Goal: Task Accomplishment & Management: Manage account settings

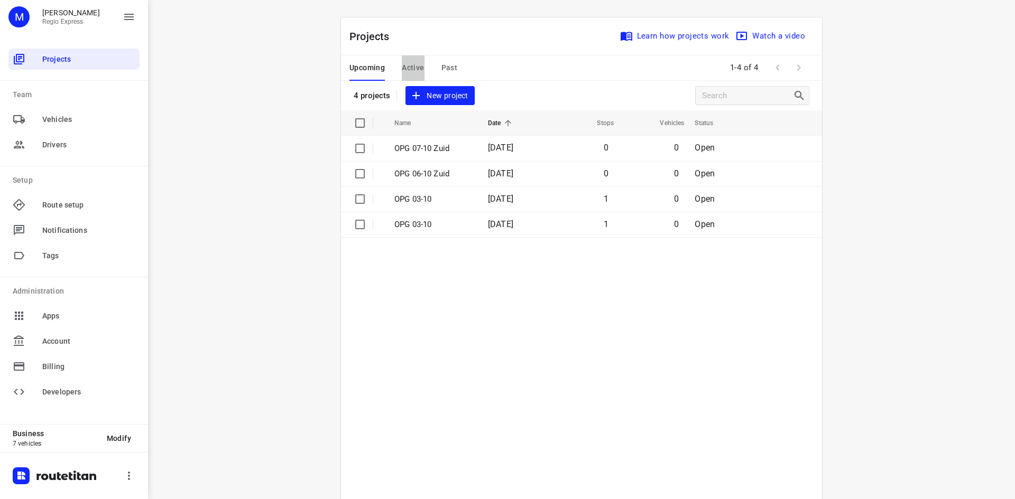
click at [408, 71] on span "Active" at bounding box center [413, 67] width 22 height 13
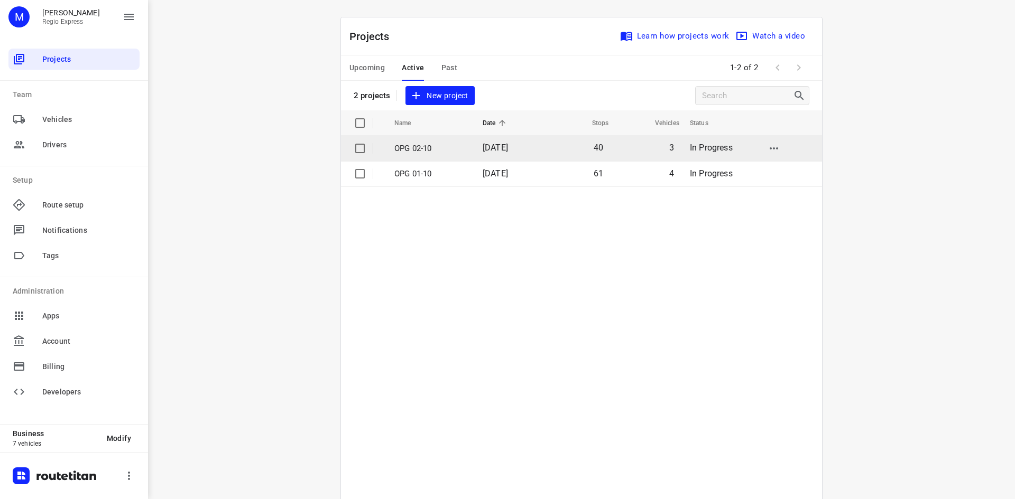
click at [474, 143] on td "[DATE]" at bounding box center [508, 148] width 68 height 25
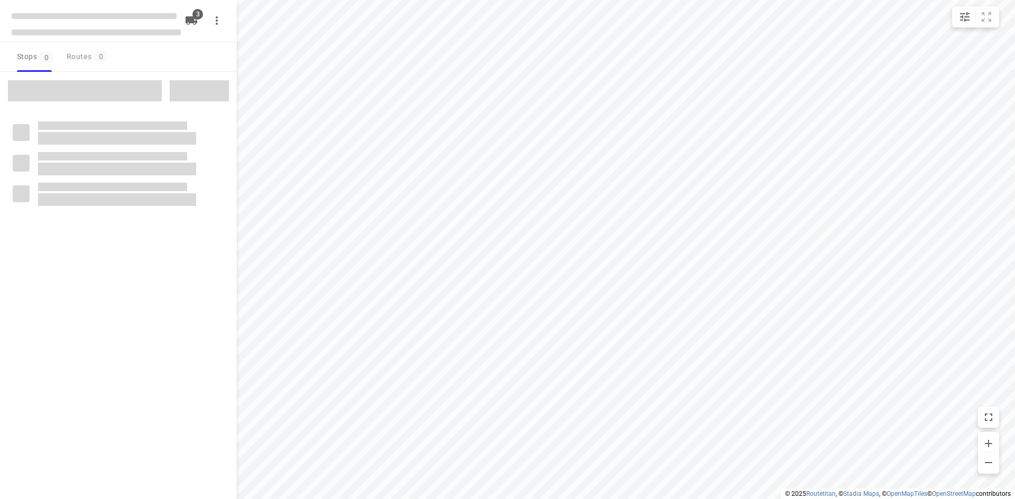
type input "distance"
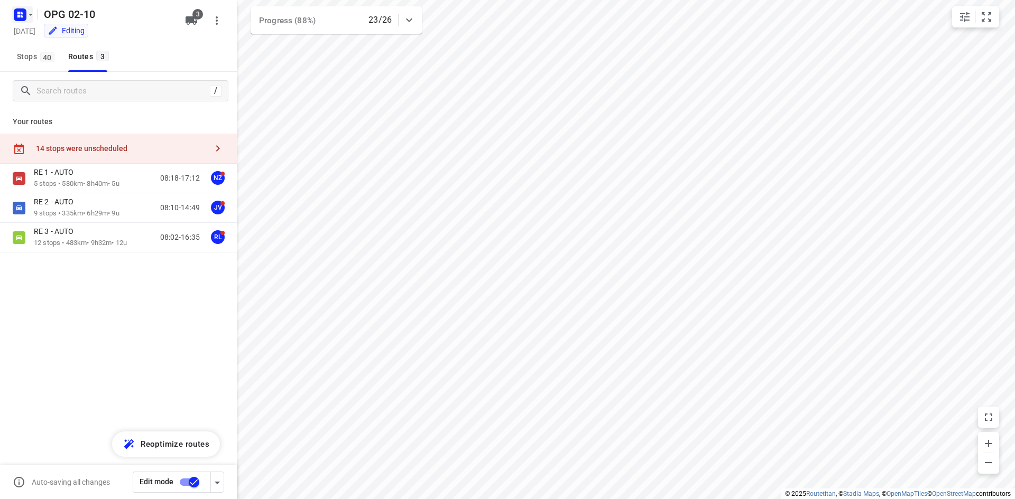
click at [24, 11] on rect "button" at bounding box center [20, 14] width 13 height 13
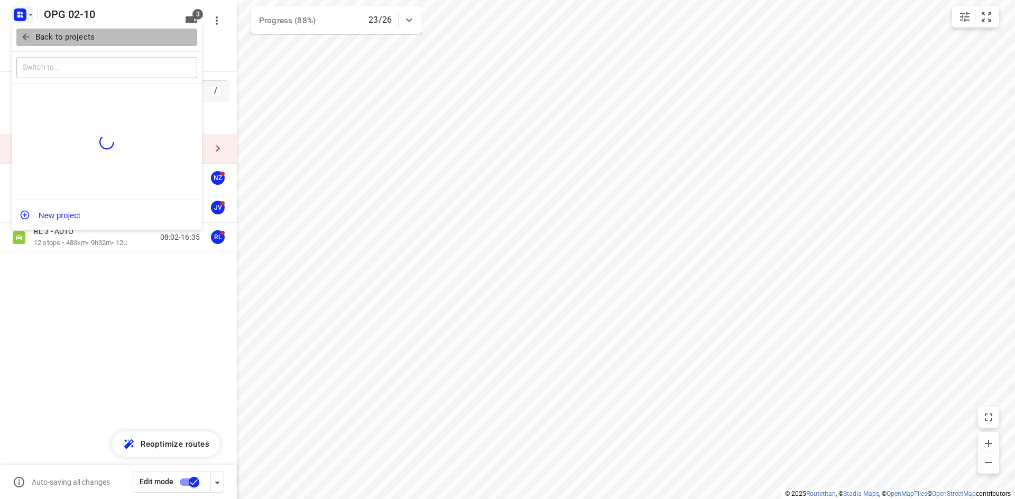
click at [28, 39] on icon "button" at bounding box center [26, 37] width 11 height 11
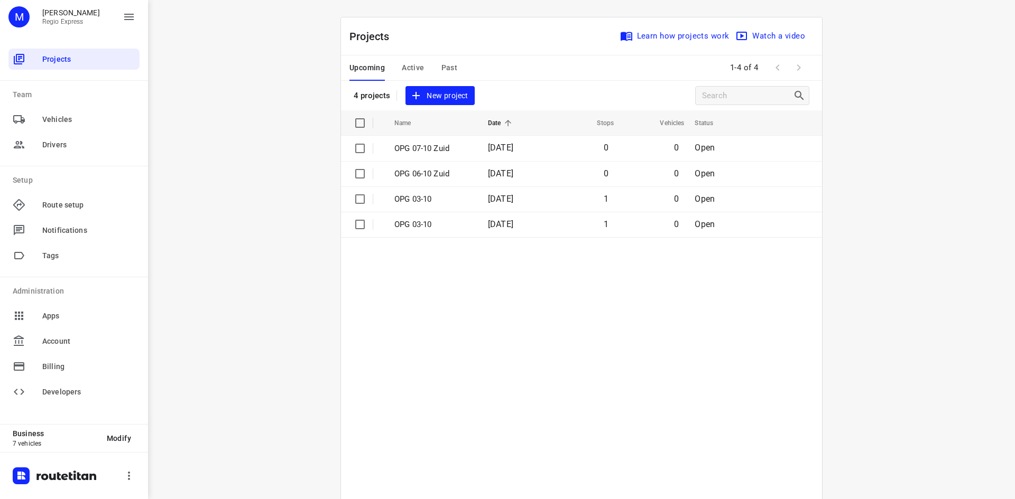
click at [416, 71] on span "Active" at bounding box center [413, 67] width 22 height 13
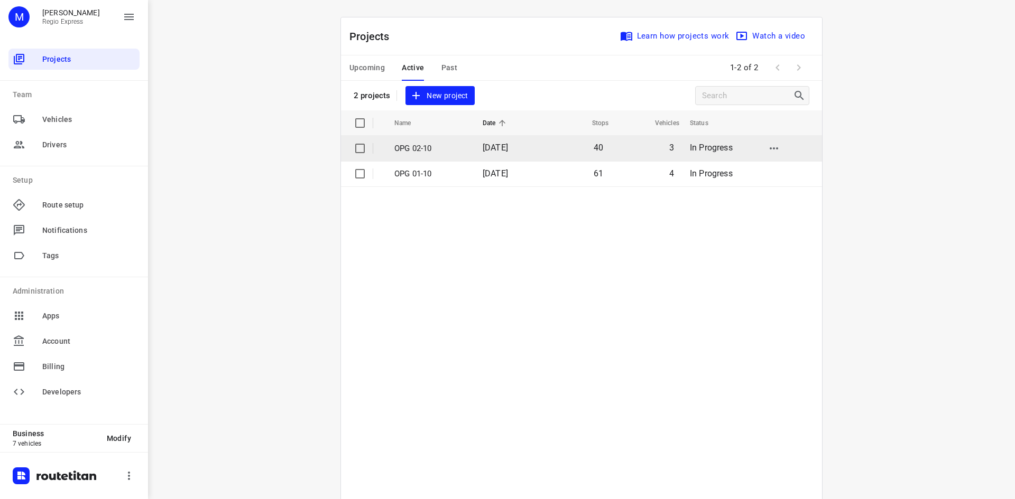
click at [474, 151] on td "[DATE]" at bounding box center [508, 148] width 68 height 25
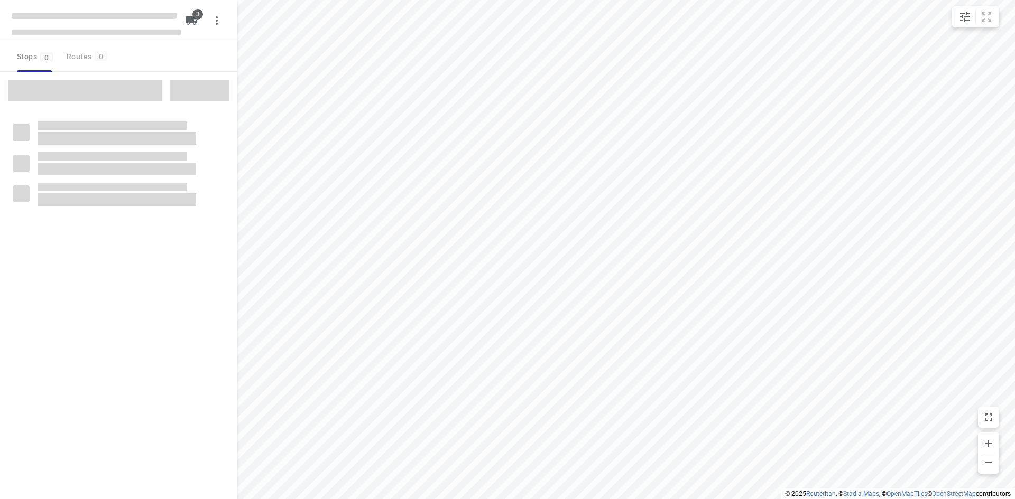
type input "distance"
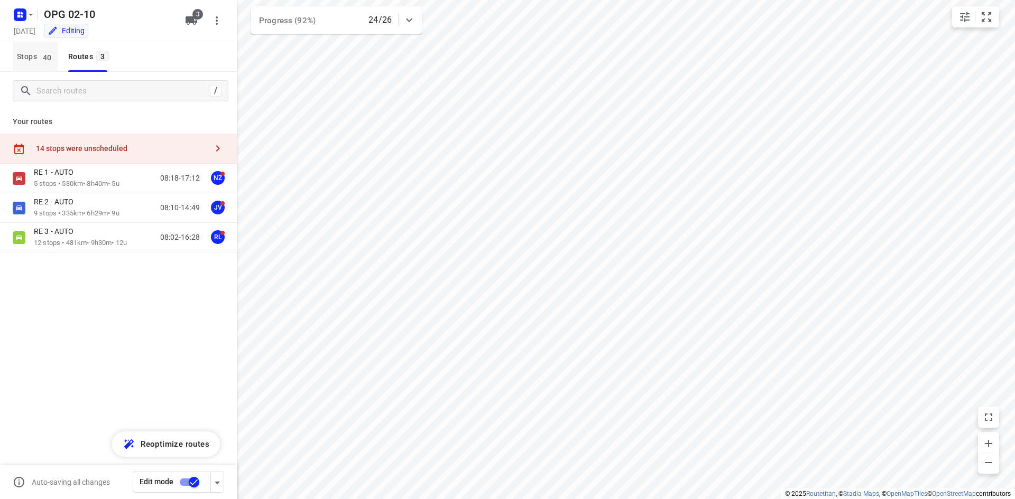
click at [36, 52] on span "Stops 40" at bounding box center [37, 56] width 41 height 13
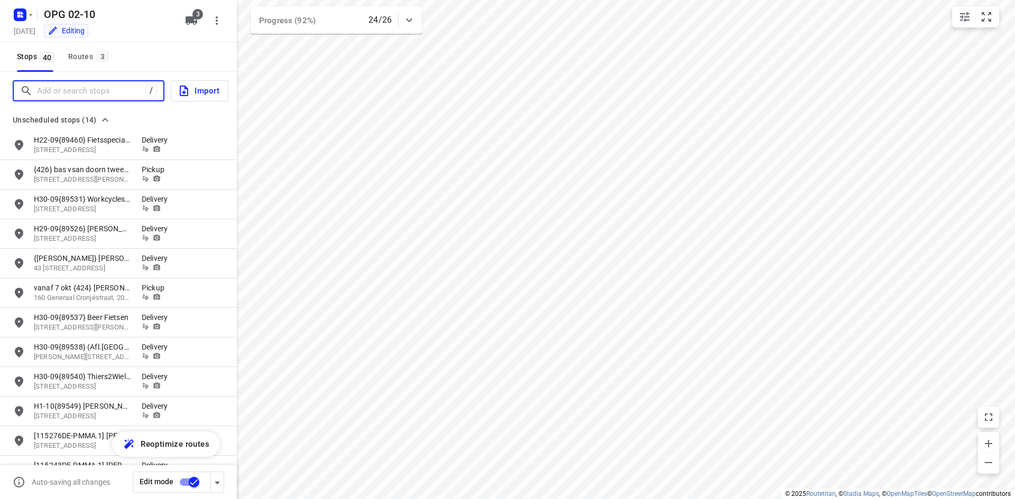
click at [112, 94] on input "Add or search stops" at bounding box center [91, 91] width 108 height 16
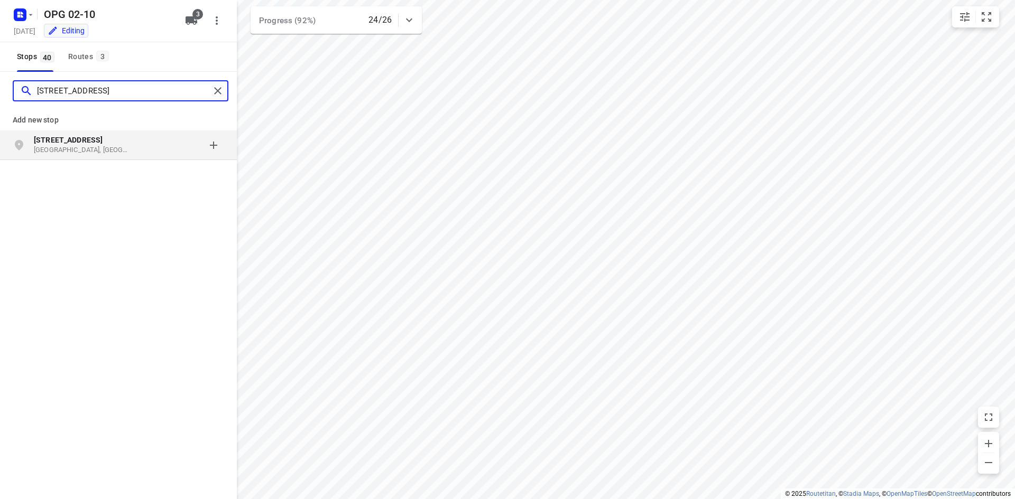
type input "kleine woldweg 11"
click at [141, 150] on div "Kleine Woldweg 11 Oosterwolde, Nederland" at bounding box center [88, 145] width 108 height 21
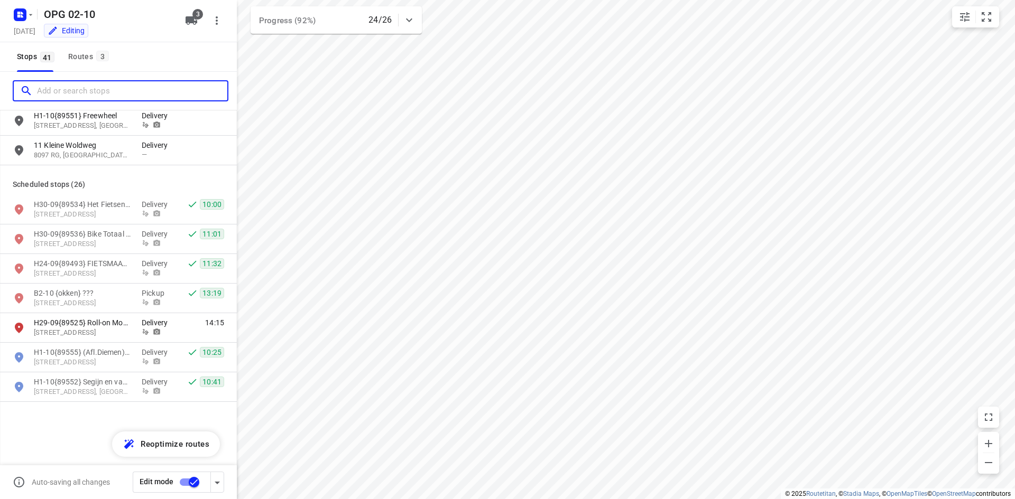
scroll to position [317, 0]
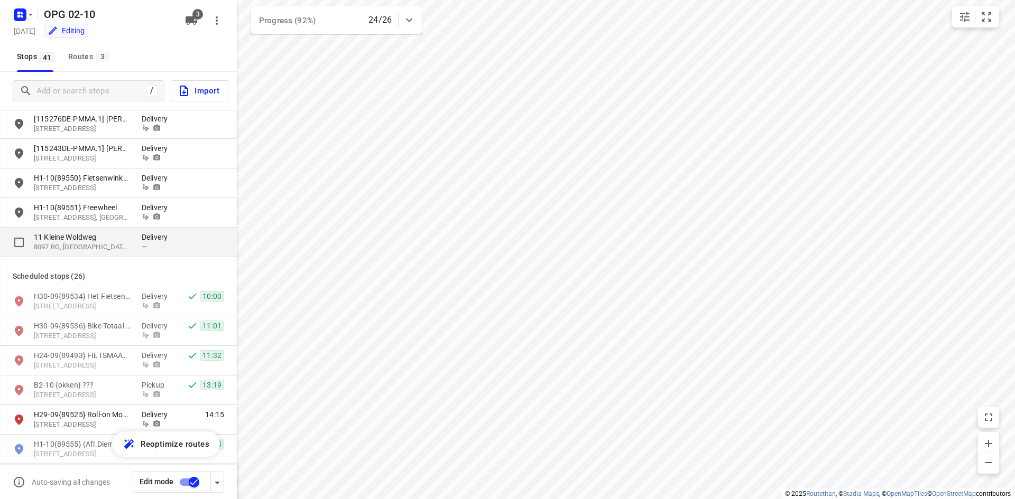
click at [94, 244] on p "8097 RG, Oosterwolde, NL" at bounding box center [82, 248] width 97 height 10
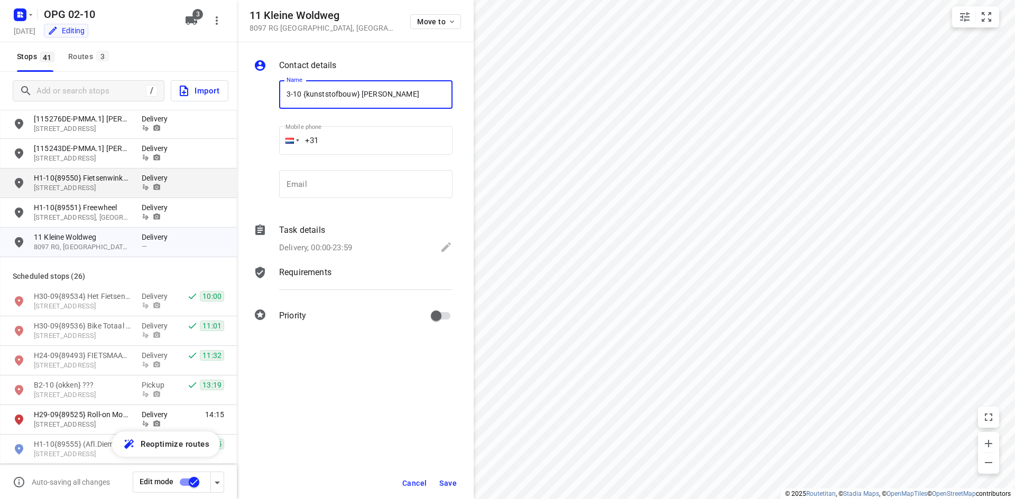
type input "3-10 {kunststofbouw} [PERSON_NAME]"
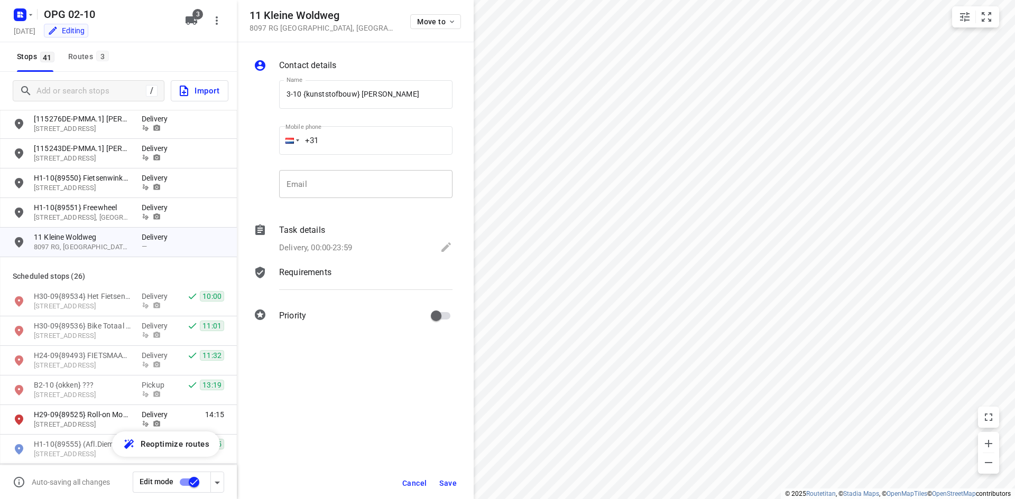
click at [388, 190] on input "email" at bounding box center [365, 184] width 173 height 29
paste input "abmvdkubbe@hetnet.nl"
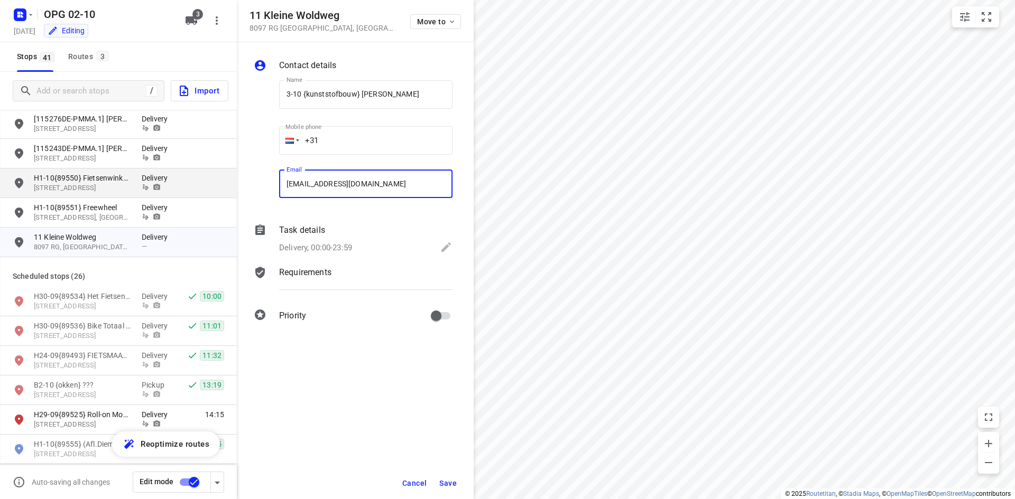
type input "abmvdkubbe@hetnet.nl"
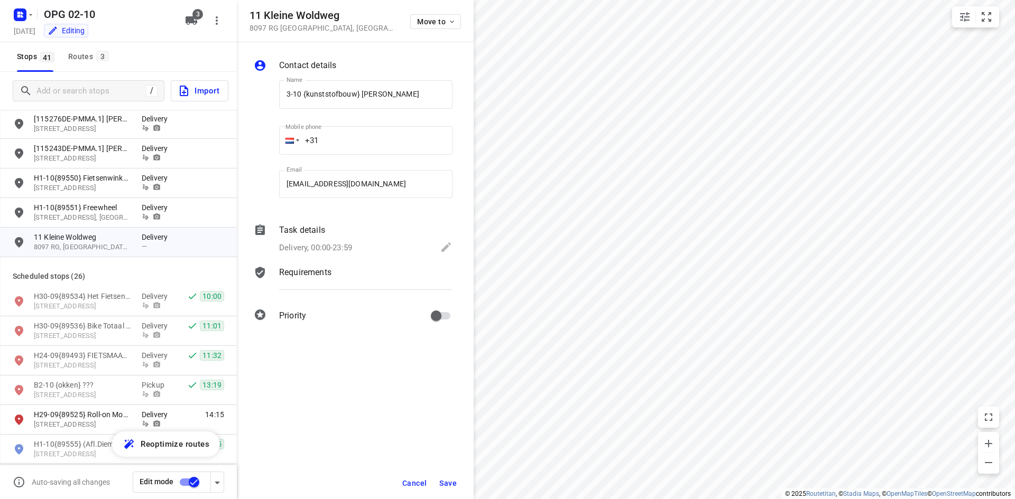
click at [355, 137] on input "+31" at bounding box center [365, 140] width 173 height 29
type input "+31 624935832"
click at [314, 238] on div "Task details Delivery, 00:00-23:59" at bounding box center [366, 240] width 178 height 36
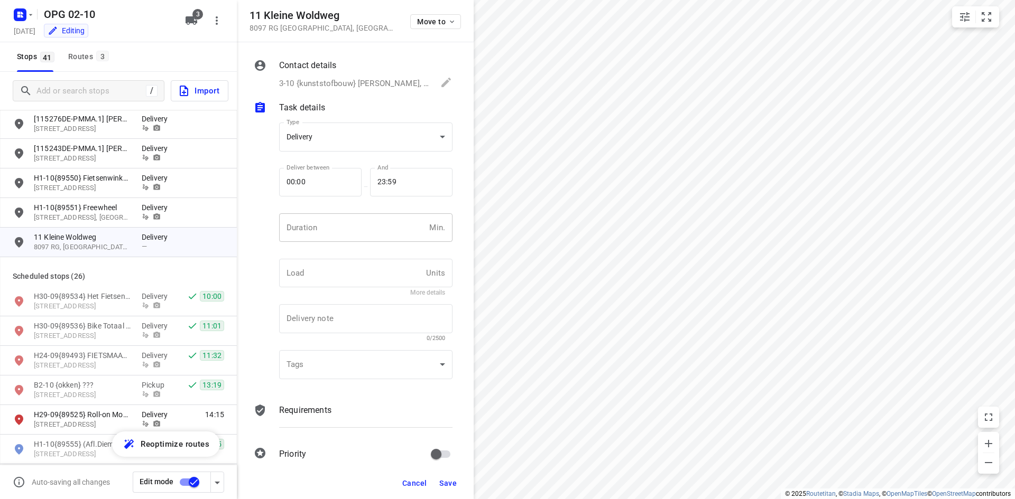
click at [315, 235] on input "number" at bounding box center [352, 227] width 146 height 29
type input "10"
type input "1"
click at [295, 397] on div "Contact details 3-10 {kunststofbouw} Louis Kubbe, +31624935832, abmvdkubbe@hetn…" at bounding box center [355, 254] width 237 height 425
click at [298, 408] on p "Requirements" at bounding box center [305, 410] width 52 height 13
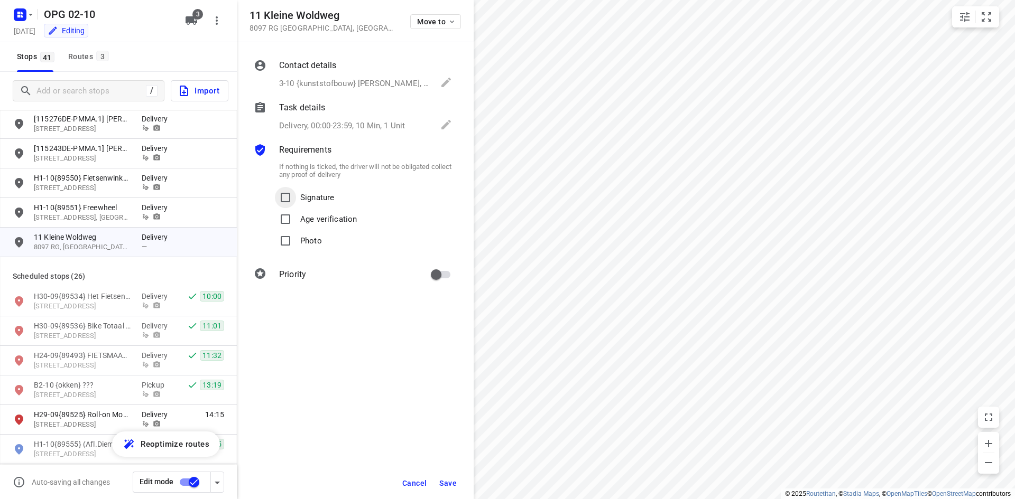
click at [291, 201] on input "Signature" at bounding box center [285, 197] width 21 height 21
checkbox input "true"
click at [292, 244] on input "Photo" at bounding box center [285, 240] width 21 height 21
checkbox input "true"
click at [335, 69] on p "Contact details" at bounding box center [307, 65] width 57 height 13
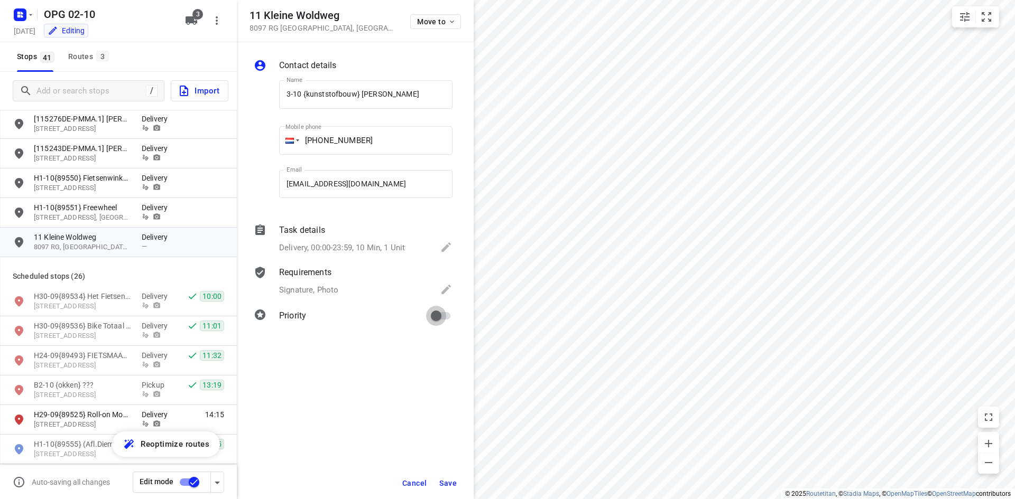
click at [435, 323] on input "primary checkbox" at bounding box center [436, 316] width 60 height 20
checkbox input "true"
click at [438, 488] on button "Save" at bounding box center [448, 483] width 26 height 19
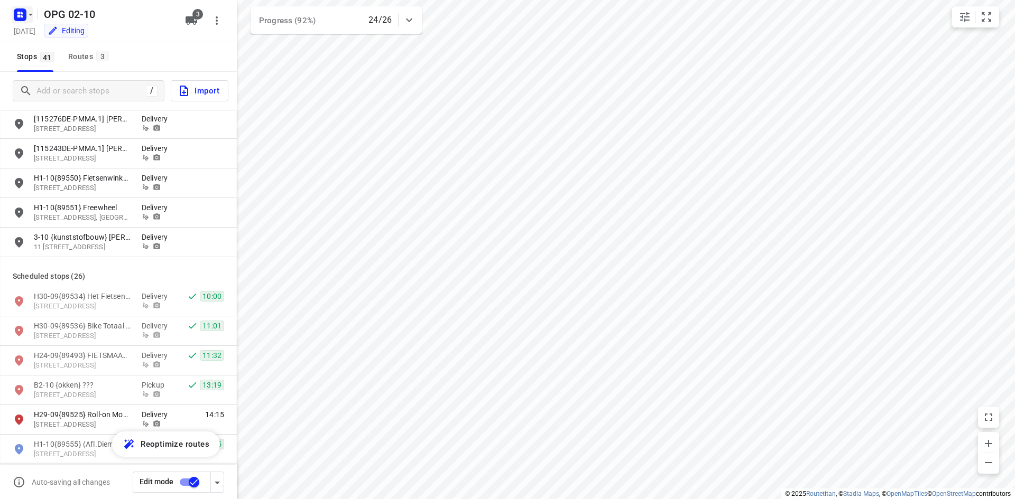
click at [22, 10] on rect "button" at bounding box center [20, 14] width 13 height 13
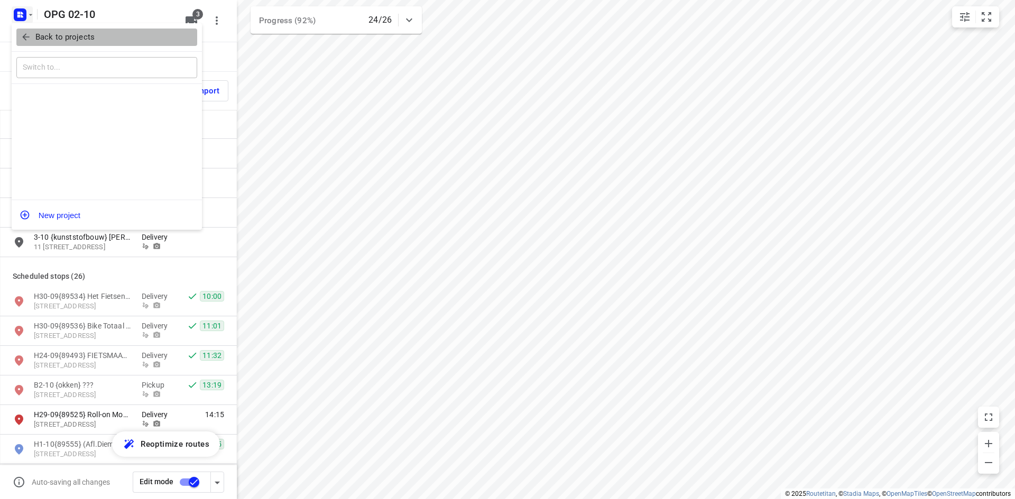
click at [24, 34] on icon "button" at bounding box center [26, 37] width 11 height 11
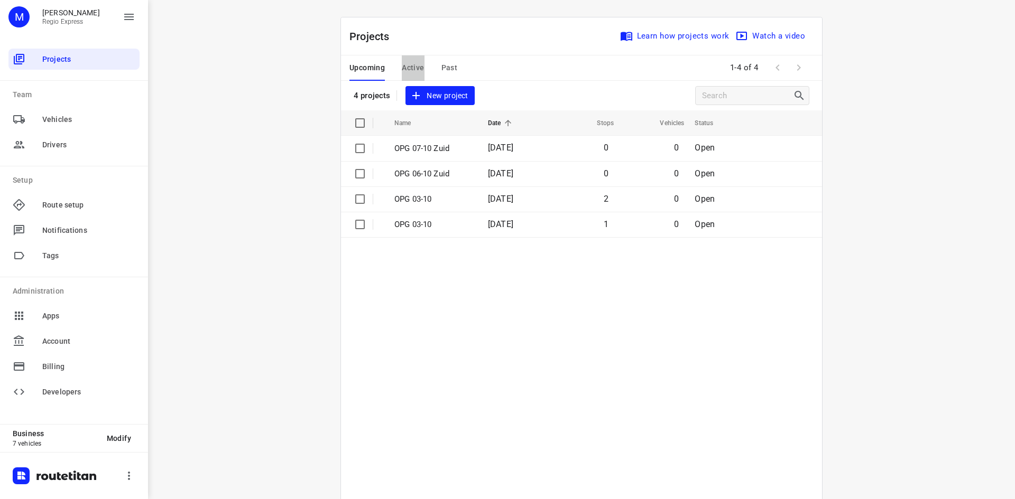
click at [412, 62] on span "Active" at bounding box center [413, 67] width 22 height 13
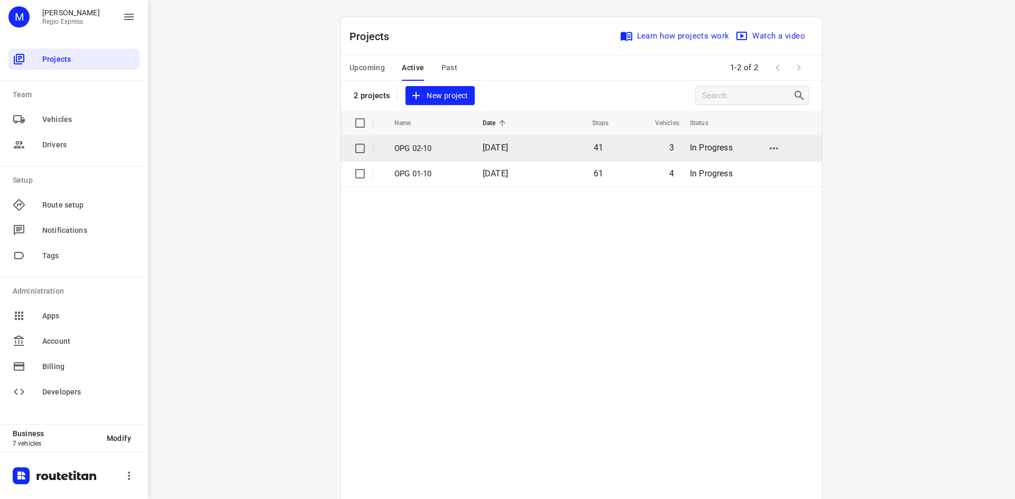
click at [451, 149] on p "OPG 02-10" at bounding box center [430, 149] width 72 height 12
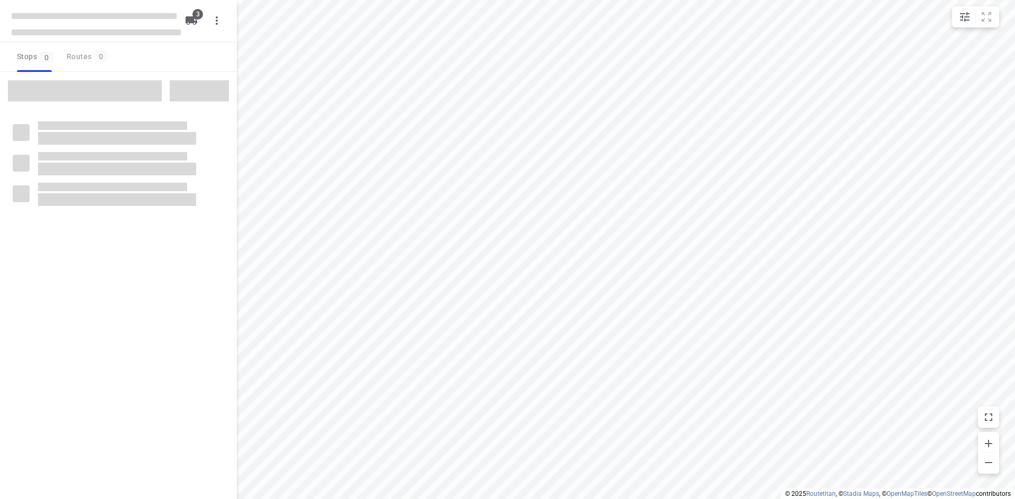
type input "distance"
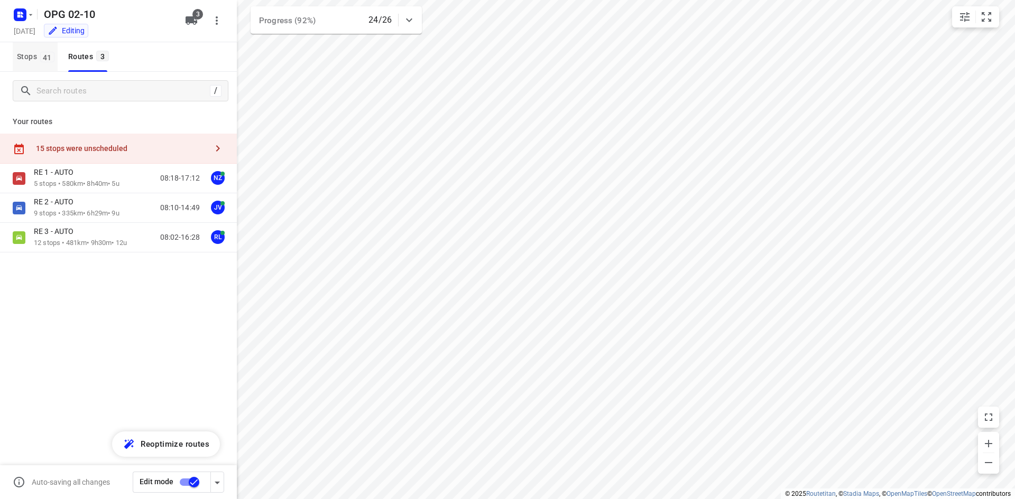
click at [47, 52] on span "41" at bounding box center [47, 57] width 14 height 11
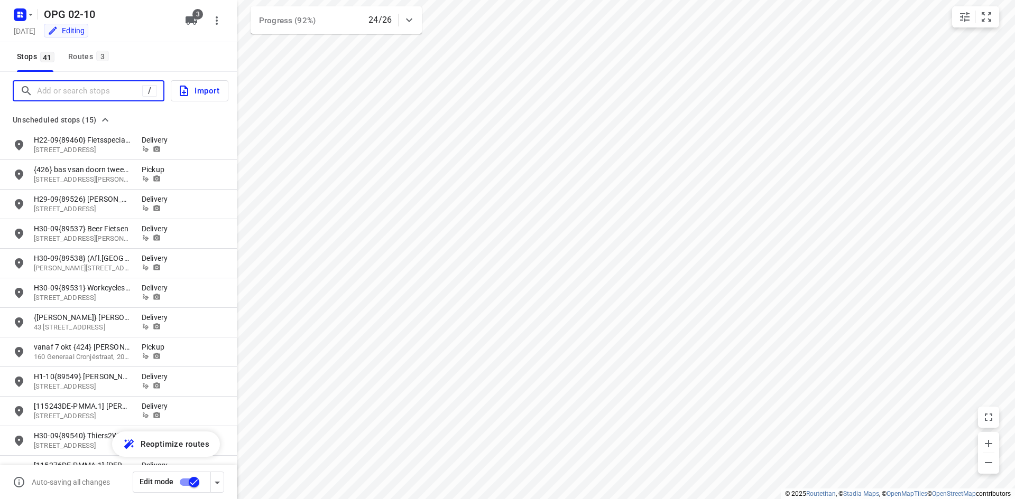
click at [53, 83] on input "Add or search stops" at bounding box center [89, 91] width 105 height 16
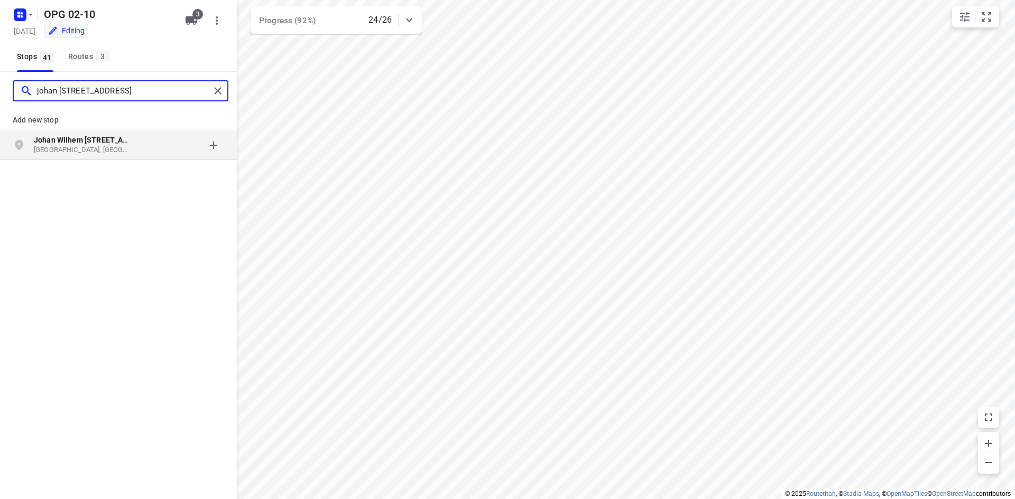
type input "johan [STREET_ADDRESS]"
click at [87, 140] on b "Johan Wilhem [STREET_ADDRESS]" at bounding box center [93, 140] width 119 height 8
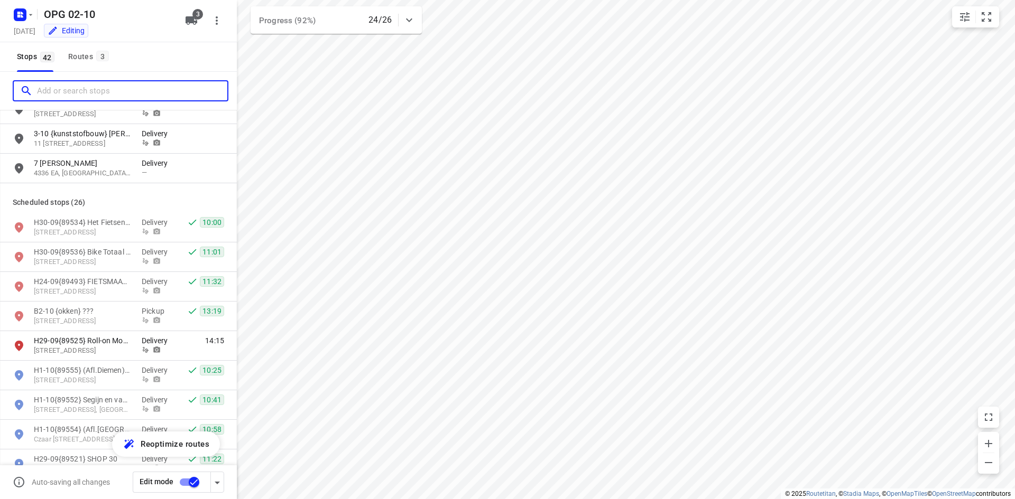
scroll to position [423, 0]
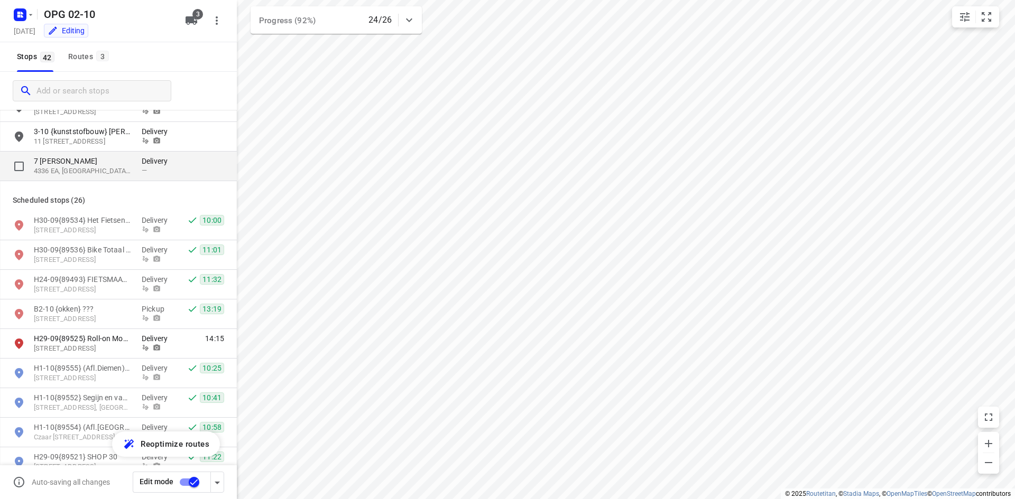
click at [119, 169] on p "4336 EA, [GEOGRAPHIC_DATA], [GEOGRAPHIC_DATA]" at bounding box center [82, 171] width 97 height 10
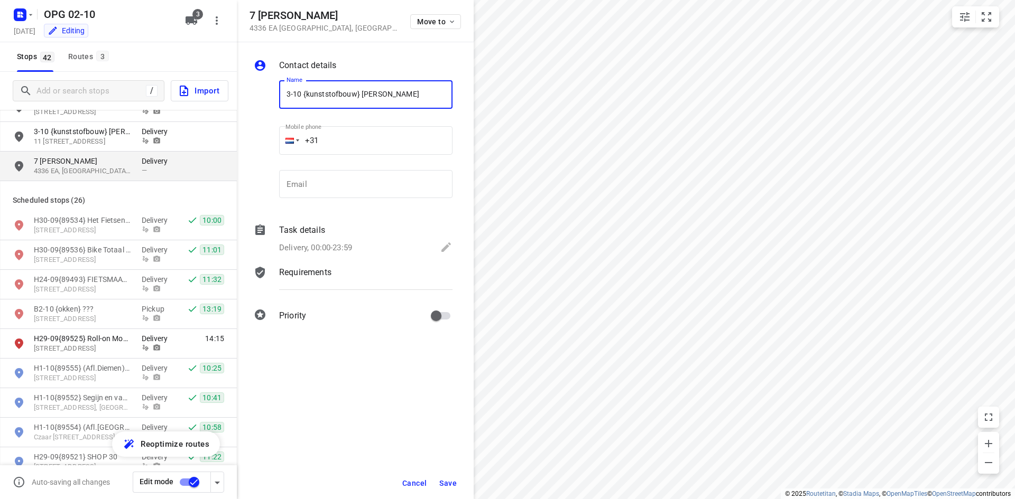
type input "3-10 {kunststofbouw} [PERSON_NAME]"
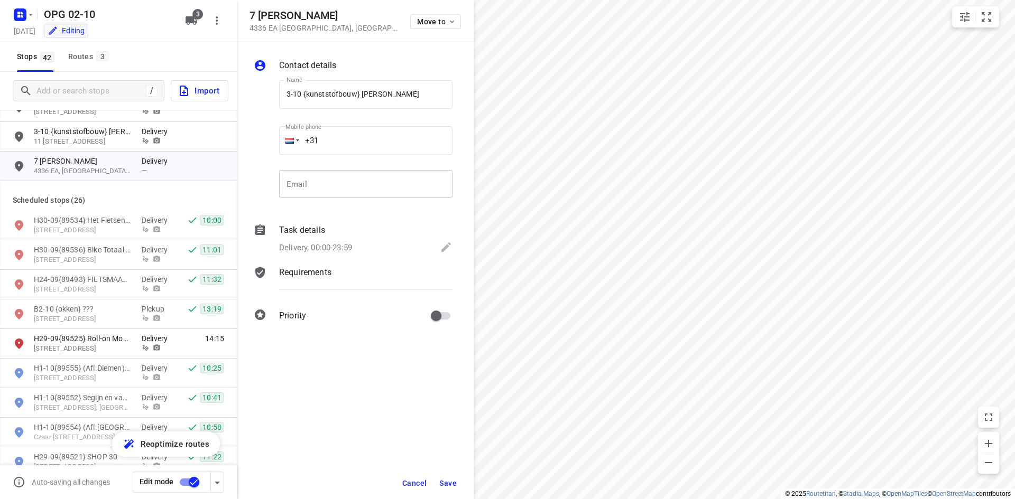
click at [416, 184] on input "email" at bounding box center [365, 184] width 173 height 29
paste input "[EMAIL_ADDRESS][DOMAIN_NAME]"
type input "[EMAIL_ADDRESS][DOMAIN_NAME]"
click at [357, 144] on input "+31" at bounding box center [365, 140] width 173 height 29
type input "[PHONE_NUMBER]"
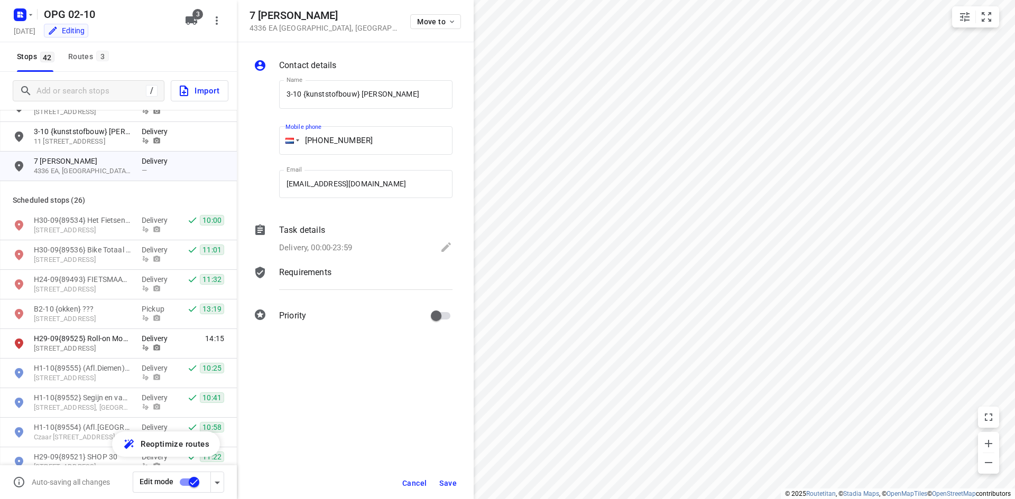
click at [354, 239] on div "Task details Delivery, 00:00-23:59" at bounding box center [366, 240] width 178 height 36
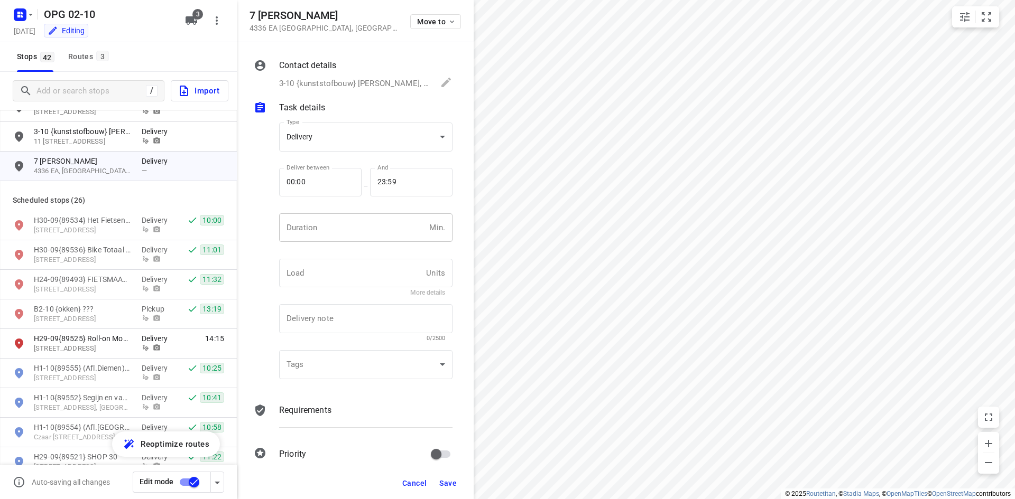
click at [347, 227] on input "number" at bounding box center [352, 227] width 146 height 29
type input "10"
type input "1"
click at [324, 410] on p "Requirements" at bounding box center [305, 410] width 52 height 13
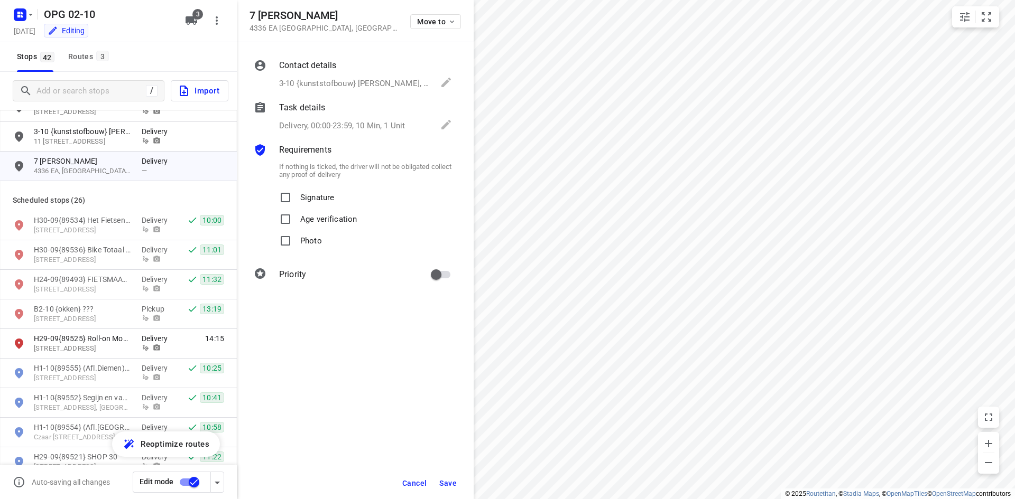
click at [315, 200] on p "Signature" at bounding box center [317, 194] width 34 height 15
click at [296, 200] on input "Signature" at bounding box center [285, 197] width 21 height 21
checkbox input "true"
click at [302, 238] on p "Photo" at bounding box center [311, 237] width 22 height 15
click at [296, 238] on input "Photo" at bounding box center [285, 240] width 21 height 21
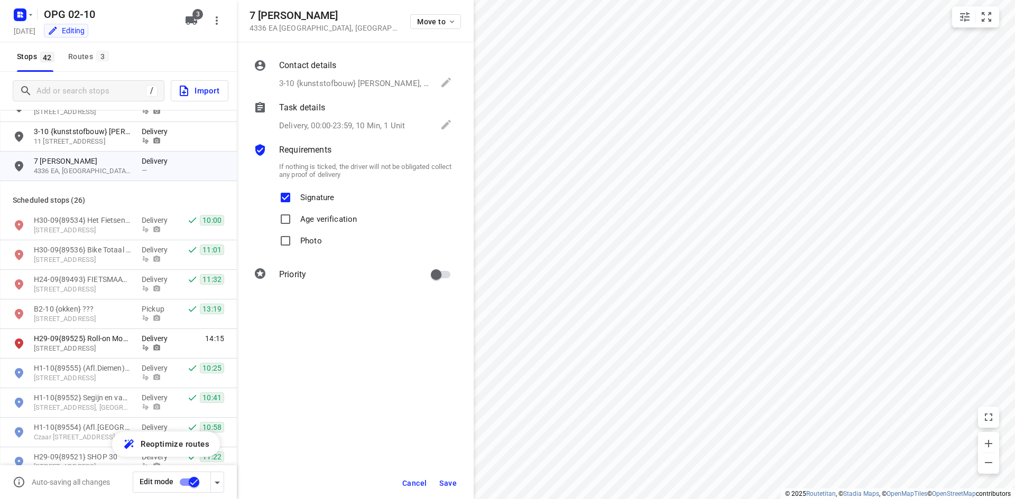
checkbox input "true"
click at [447, 269] on input "primary checkbox" at bounding box center [436, 275] width 60 height 20
checkbox input "true"
click at [444, 480] on span "Save" at bounding box center [447, 483] width 17 height 8
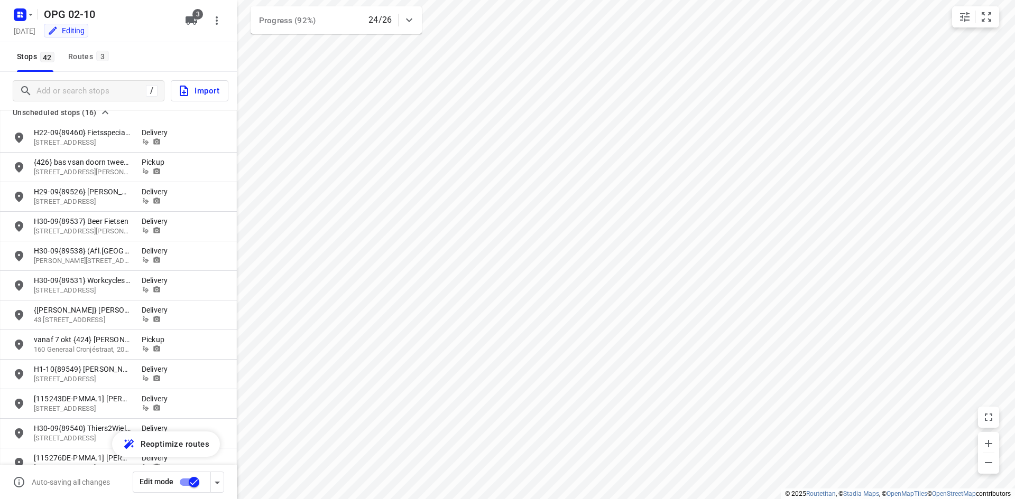
scroll to position [0, 0]
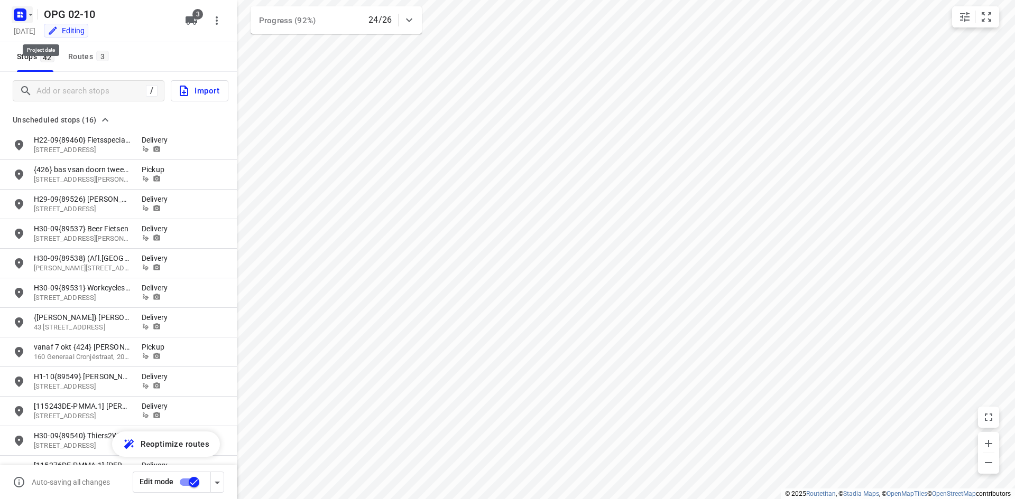
click at [22, 14] on rect "button" at bounding box center [20, 14] width 13 height 13
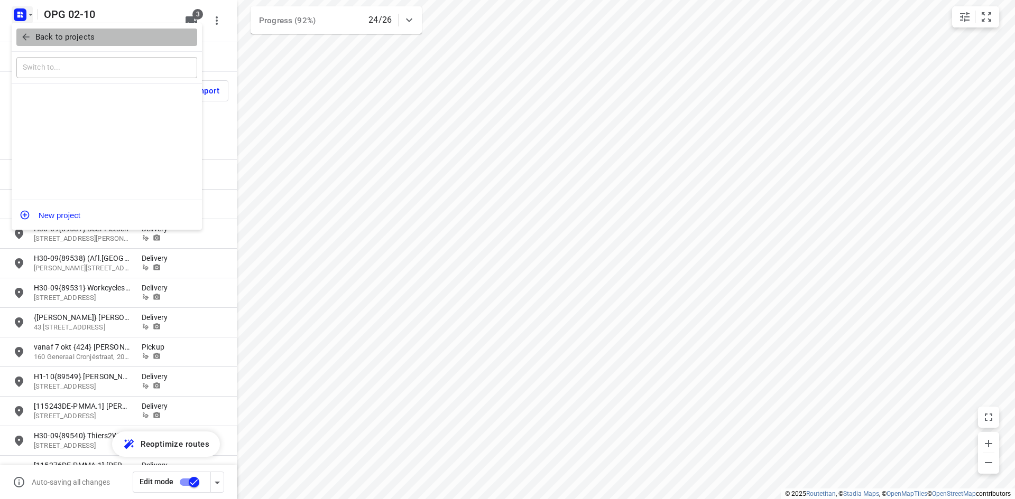
click at [26, 35] on icon "button" at bounding box center [26, 37] width 11 height 11
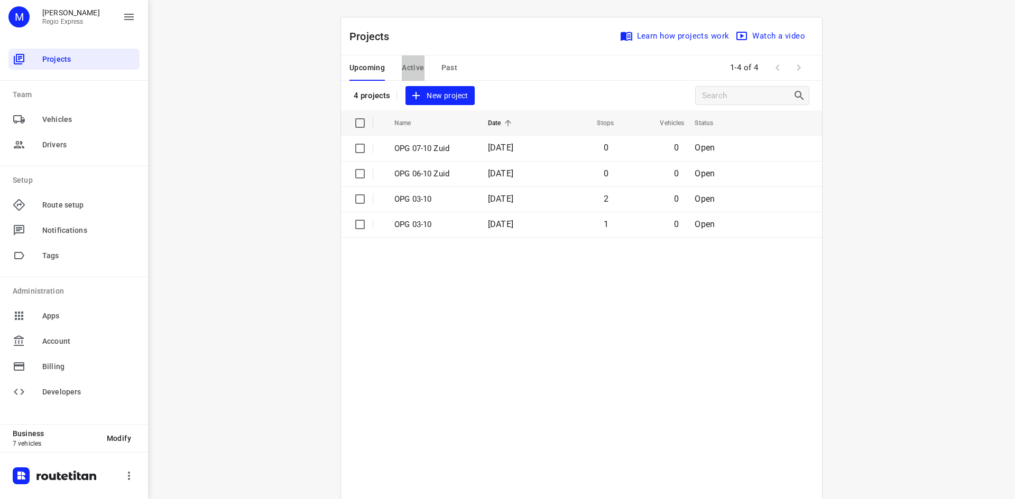
click at [404, 68] on span "Active" at bounding box center [413, 67] width 22 height 13
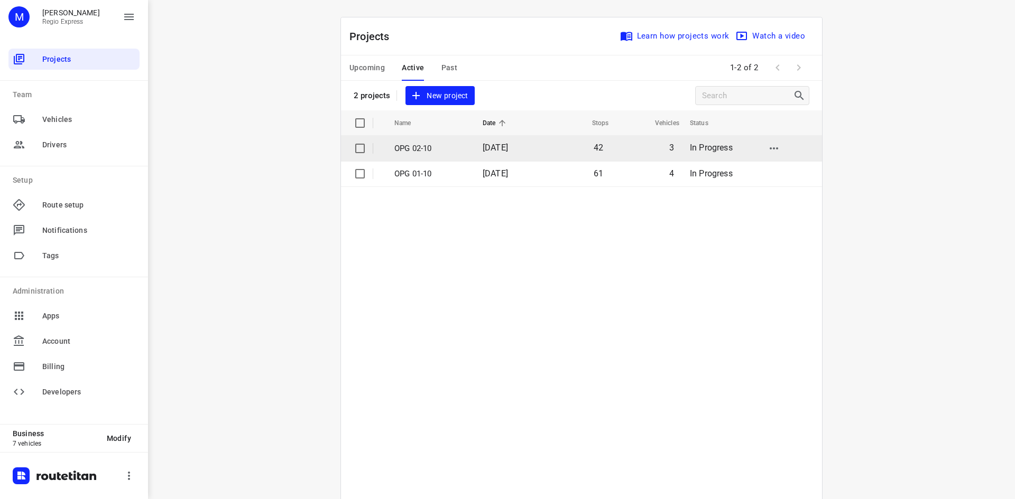
click at [476, 155] on td "[DATE]" at bounding box center [508, 148] width 68 height 25
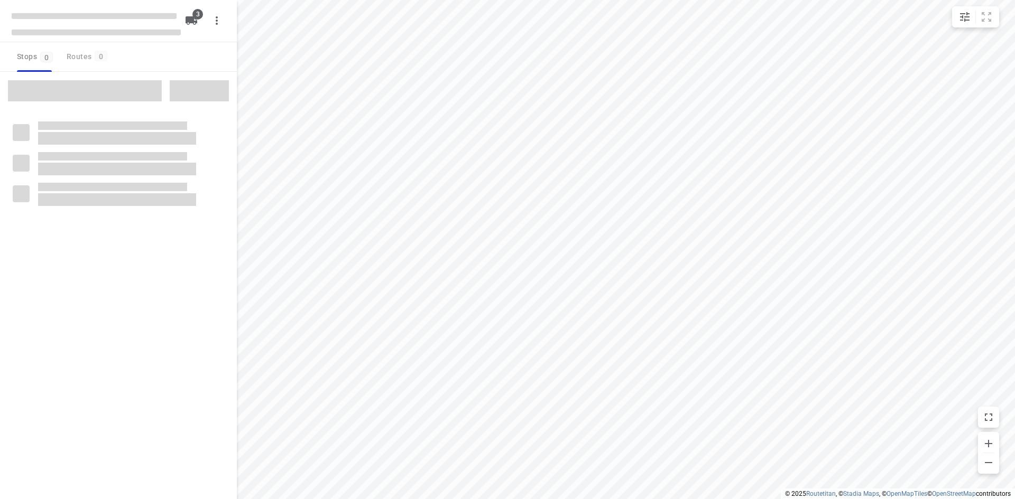
type input "distance"
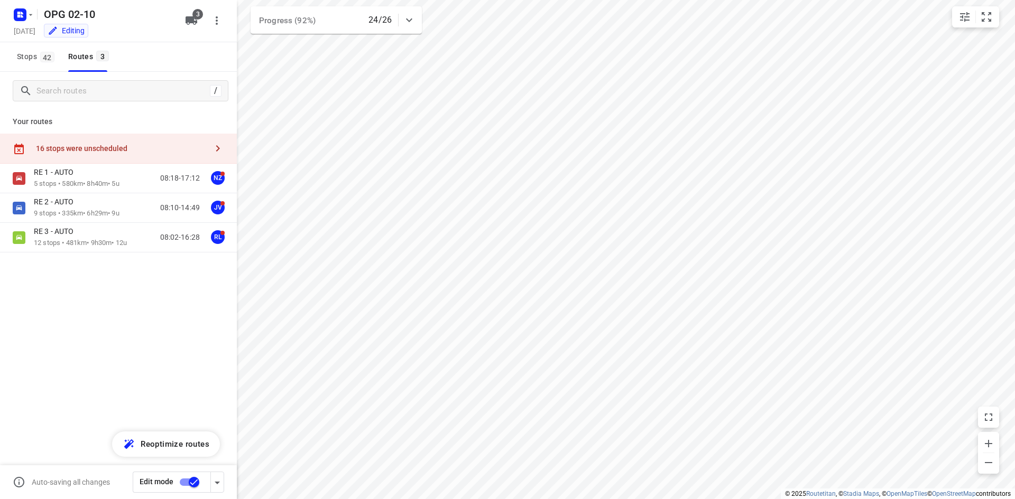
click at [31, 66] on button "Stops 42" at bounding box center [35, 57] width 45 height 30
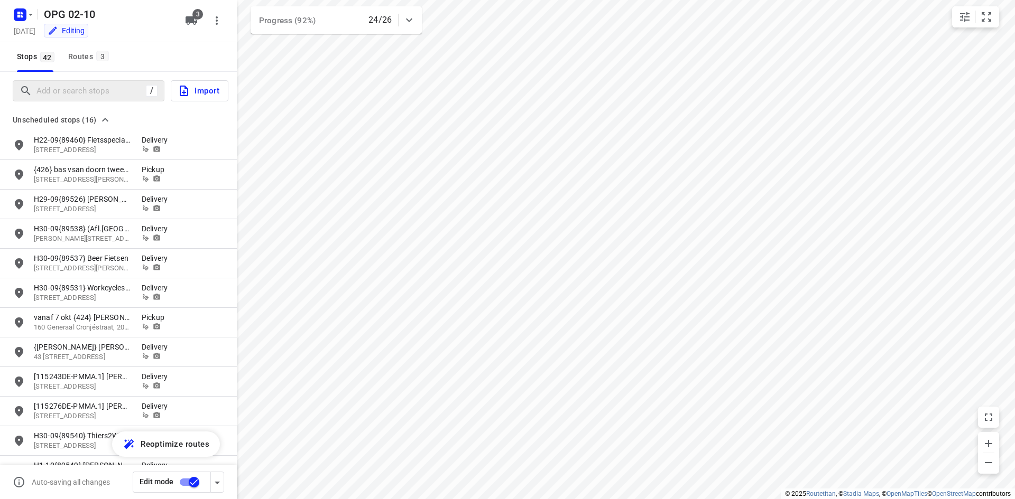
click at [45, 100] on div "/" at bounding box center [89, 90] width 152 height 21
click at [50, 93] on input "Add or search stops" at bounding box center [91, 91] width 108 height 16
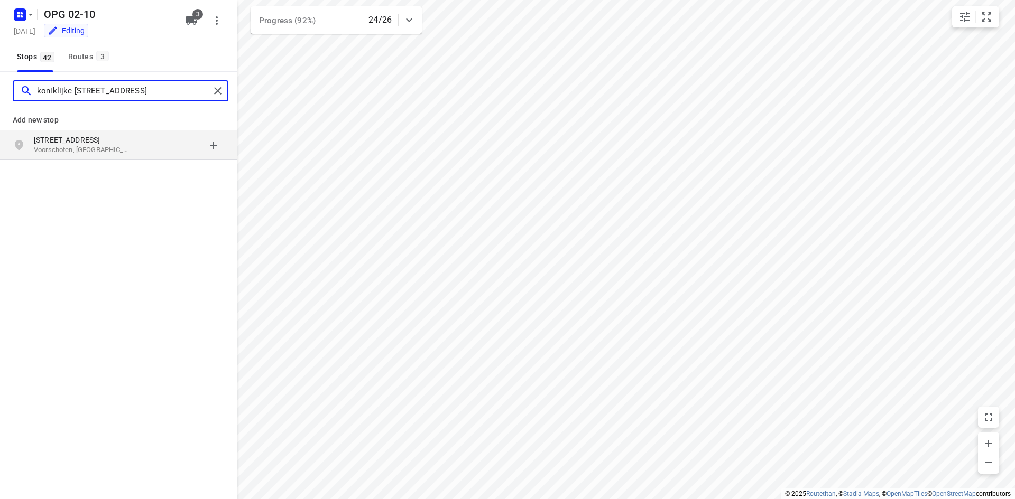
type input "koniklijke [STREET_ADDRESS]"
click at [123, 140] on p "[STREET_ADDRESS]" at bounding box center [82, 140] width 97 height 11
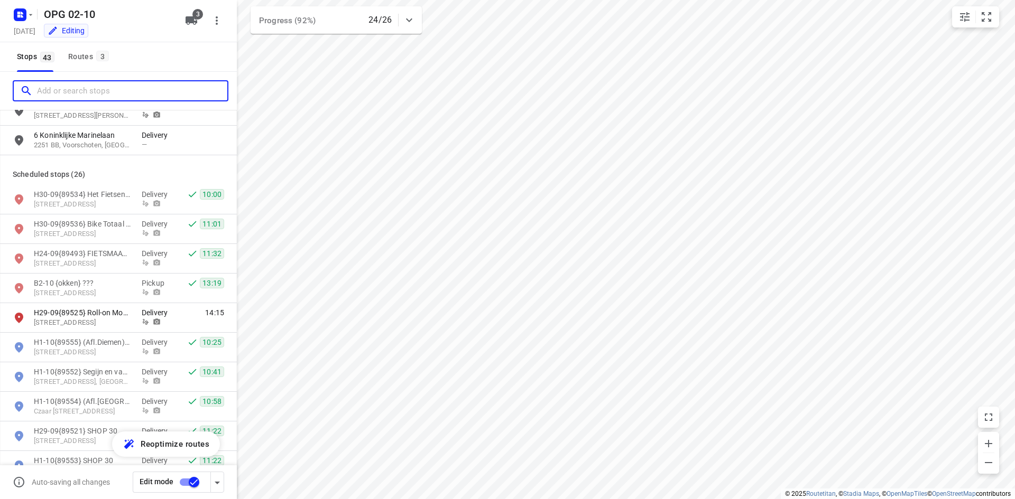
scroll to position [423, 0]
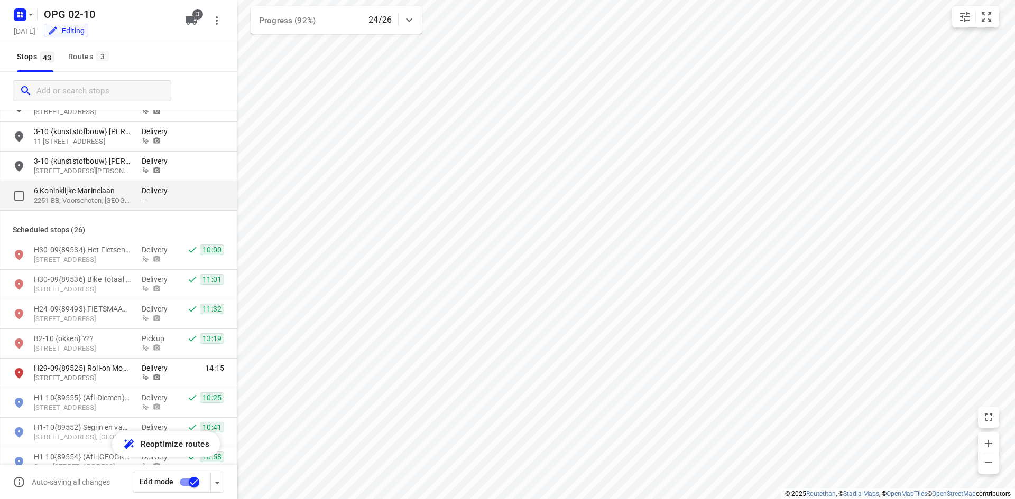
click at [133, 196] on p "6 Koninklijke Marinelaan" at bounding box center [88, 190] width 108 height 11
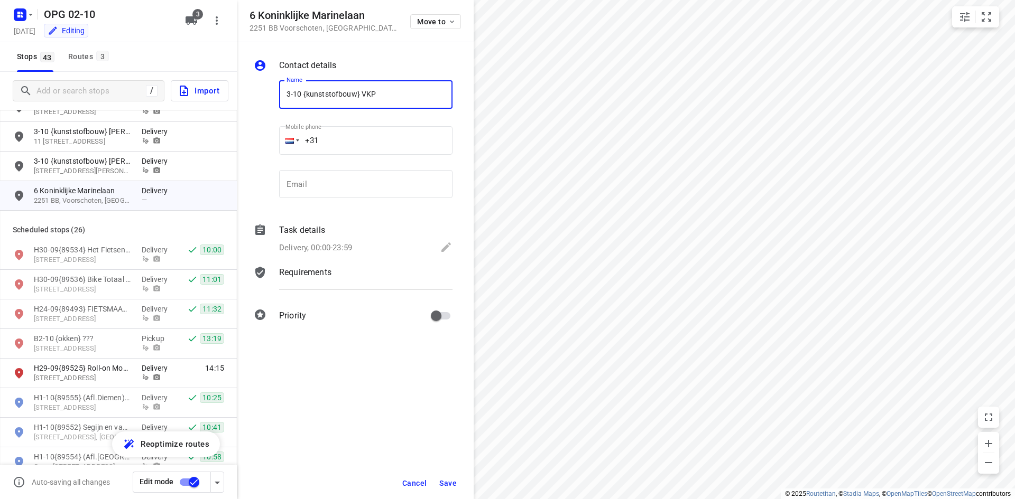
type input "3-10 {kunststofbouw} VKP"
click at [351, 182] on input "email" at bounding box center [365, 184] width 173 height 29
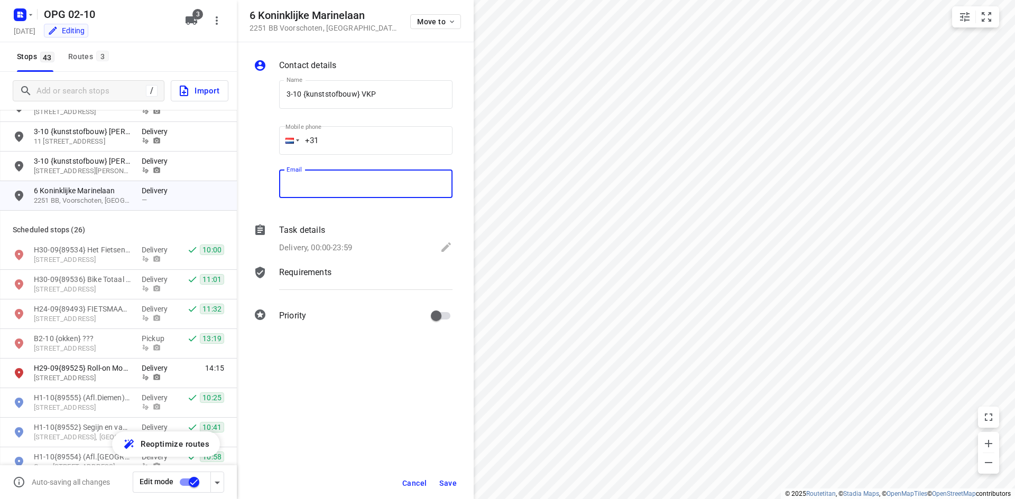
paste input "[EMAIL_ADDRESS][DOMAIN_NAME]"
type input "[EMAIL_ADDRESS][DOMAIN_NAME]"
click at [364, 142] on input "+31" at bounding box center [365, 140] width 173 height 29
type input "[PHONE_NUMBER]"
click at [344, 238] on div "Task details Delivery, 00:00-23:59" at bounding box center [366, 240] width 178 height 36
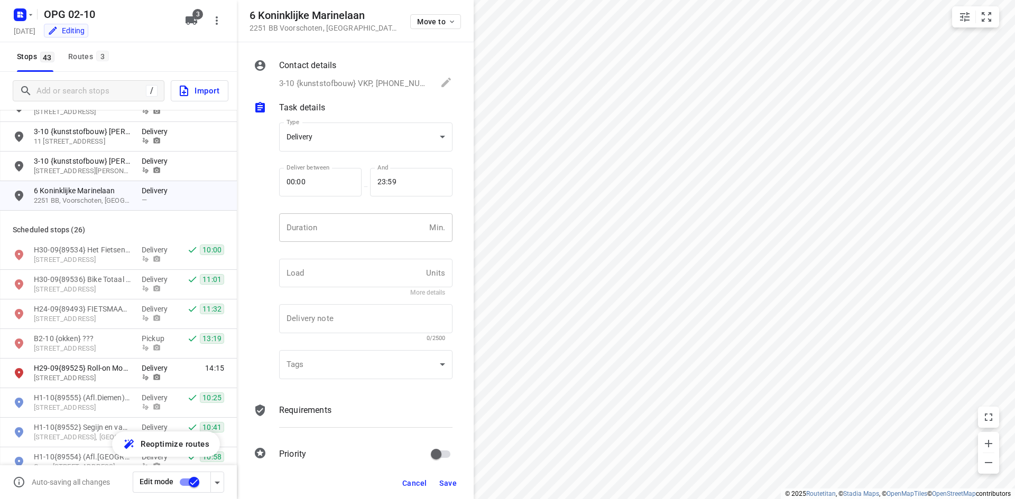
click at [344, 236] on input "number" at bounding box center [352, 227] width 146 height 29
type input "10"
type input "1"
click at [323, 410] on p "Requirements" at bounding box center [305, 410] width 52 height 13
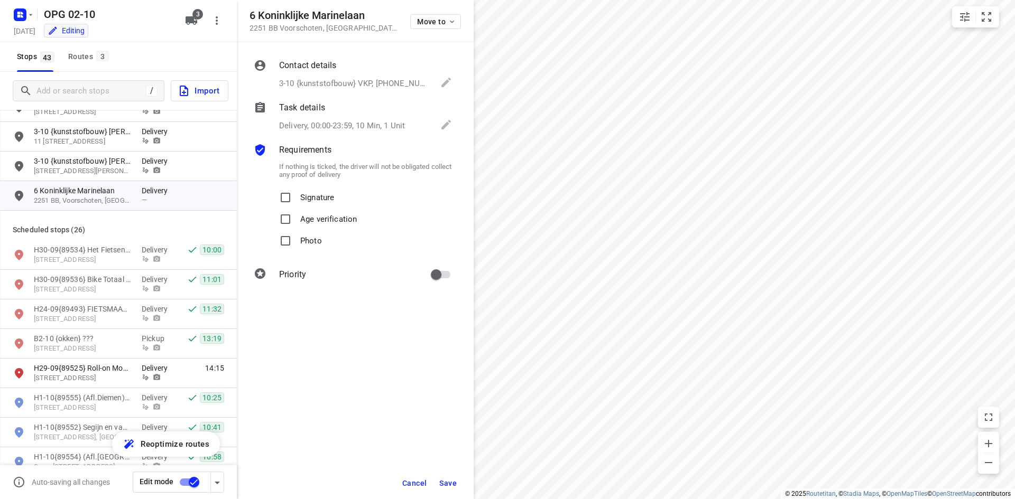
click at [306, 202] on span "Signature" at bounding box center [317, 198] width 34 height 22
click at [296, 202] on input "Signature" at bounding box center [285, 197] width 21 height 21
checkbox input "true"
click at [303, 246] on span "Photo" at bounding box center [311, 241] width 22 height 22
click at [296, 246] on input "Photo" at bounding box center [285, 240] width 21 height 21
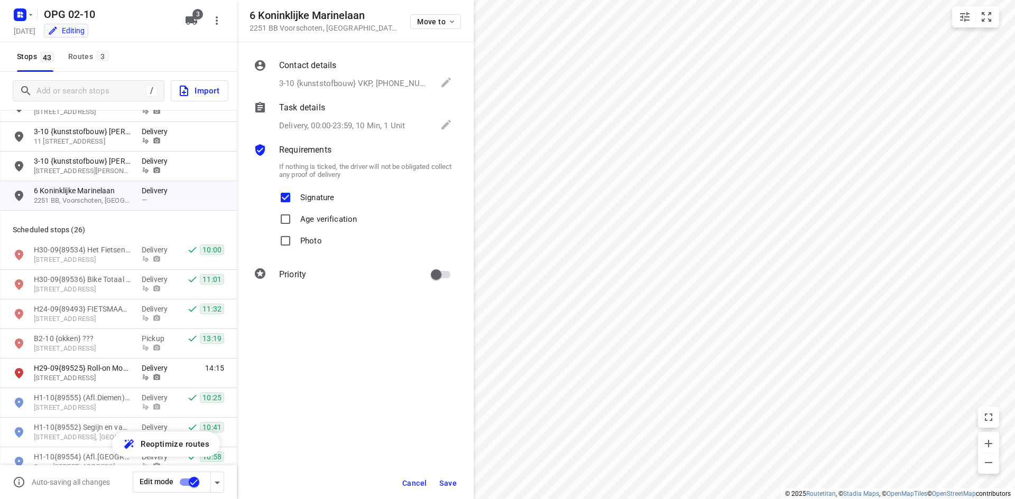
checkbox input "true"
click at [444, 278] on input "primary checkbox" at bounding box center [436, 275] width 60 height 20
checkbox input "true"
click at [443, 487] on span "Save" at bounding box center [447, 483] width 17 height 8
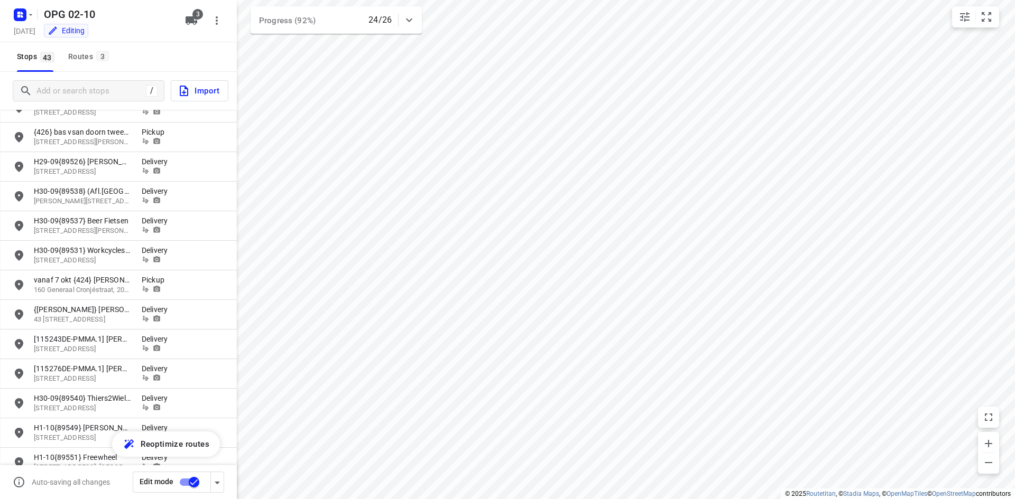
scroll to position [53, 0]
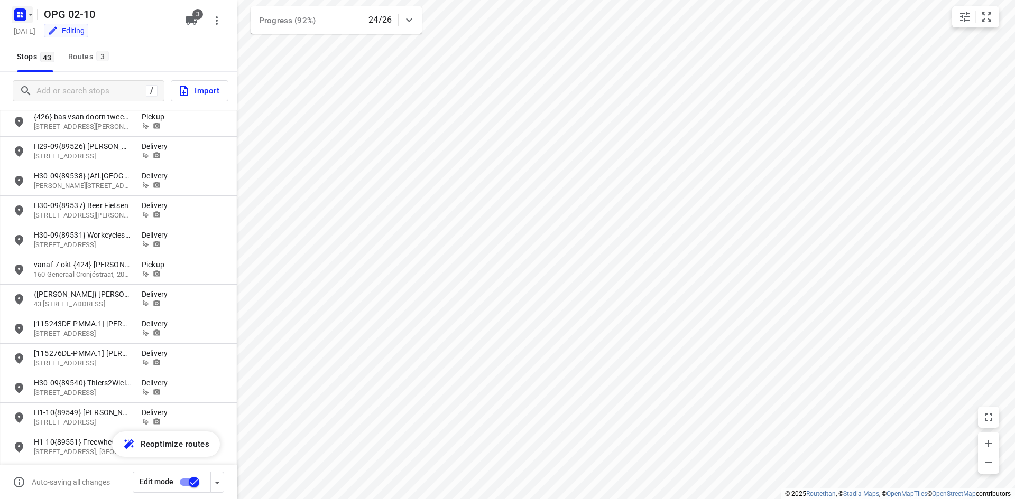
click at [25, 15] on rect "button" at bounding box center [20, 14] width 13 height 13
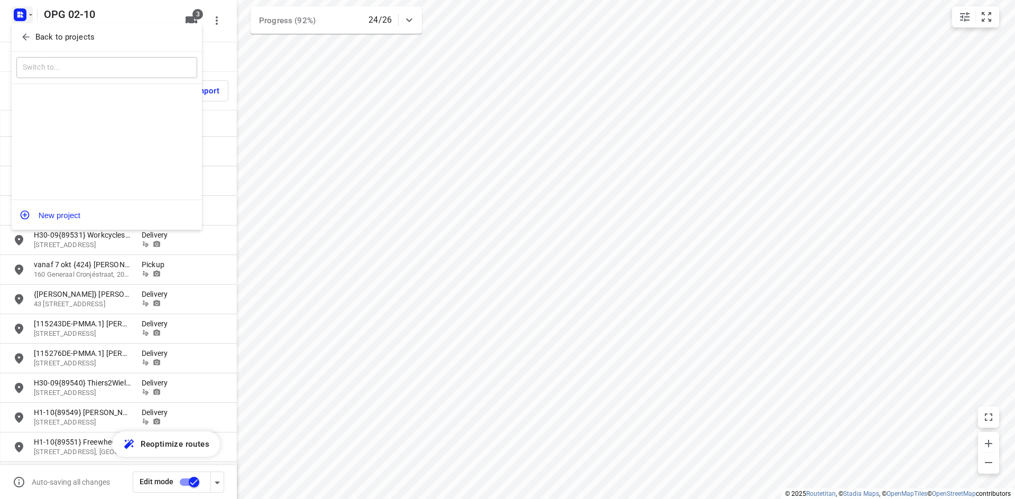
click at [25, 31] on span "Back to projects" at bounding box center [107, 37] width 172 height 12
